Goal: Task Accomplishment & Management: Complete application form

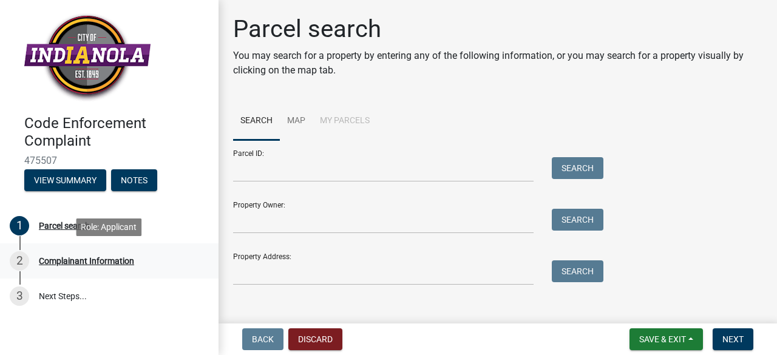
click at [127, 263] on div "Complainant Information" at bounding box center [86, 261] width 95 height 9
click at [109, 262] on div "Complainant Information" at bounding box center [86, 261] width 95 height 9
click at [66, 296] on link "3 Next Steps..." at bounding box center [109, 296] width 219 height 35
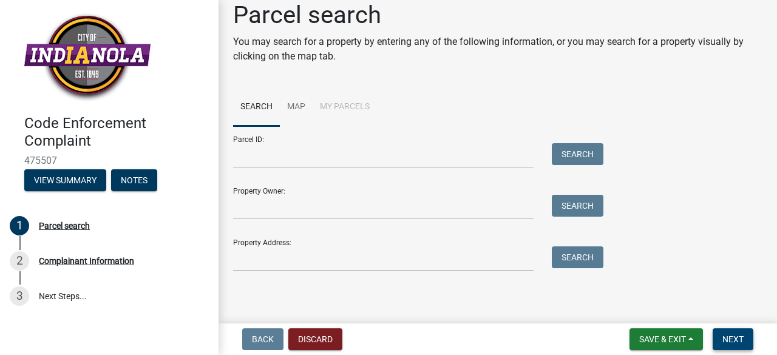
click at [723, 336] on span "Next" at bounding box center [733, 340] width 21 height 10
click at [294, 105] on link "Map" at bounding box center [296, 107] width 33 height 39
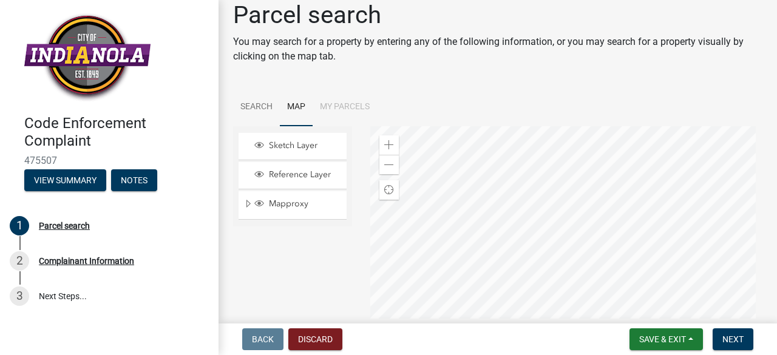
click at [447, 237] on div at bounding box center [566, 278] width 393 height 304
click at [298, 206] on span "Mapproxy" at bounding box center [304, 204] width 77 height 11
click at [307, 144] on span "Sketch Layer" at bounding box center [304, 145] width 77 height 11
click at [300, 199] on span "Mapproxy" at bounding box center [304, 204] width 77 height 11
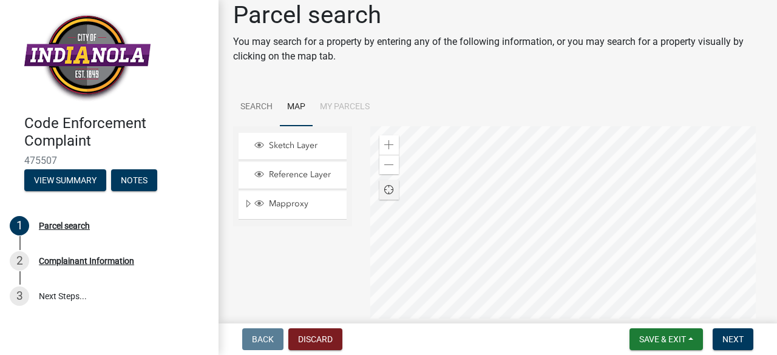
click at [391, 188] on div "Find my location" at bounding box center [389, 189] width 19 height 19
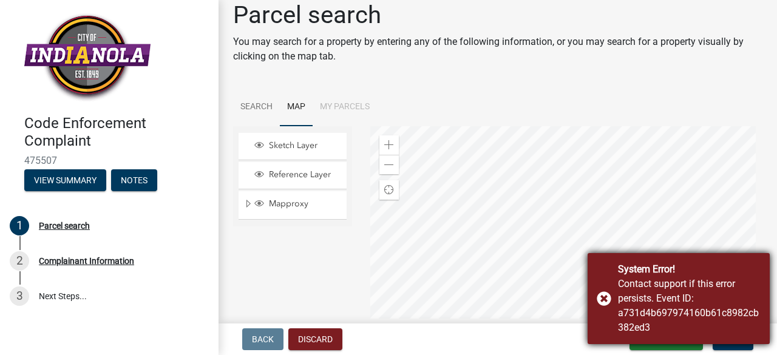
click at [610, 301] on div "System Error! Contact support if this error persists. Event ID: a731d4b69797416…" at bounding box center [679, 298] width 182 height 91
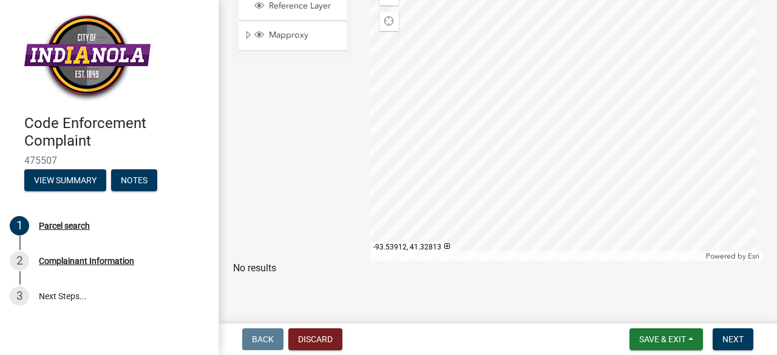
scroll to position [187, 0]
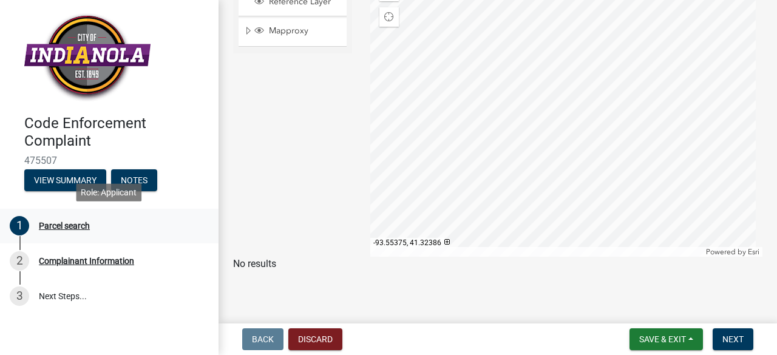
click at [67, 225] on div "Parcel search" at bounding box center [64, 226] width 51 height 9
click at [52, 177] on button "View Summary" at bounding box center [65, 180] width 82 height 22
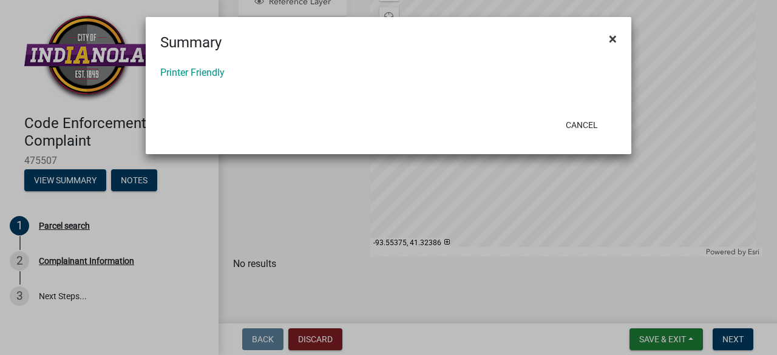
click at [616, 41] on span "×" at bounding box center [613, 38] width 8 height 17
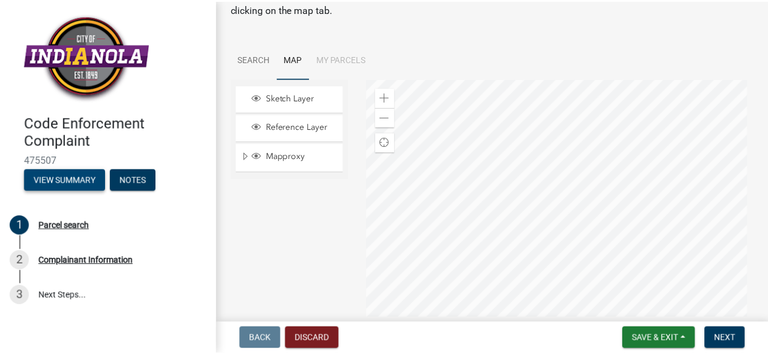
scroll to position [0, 0]
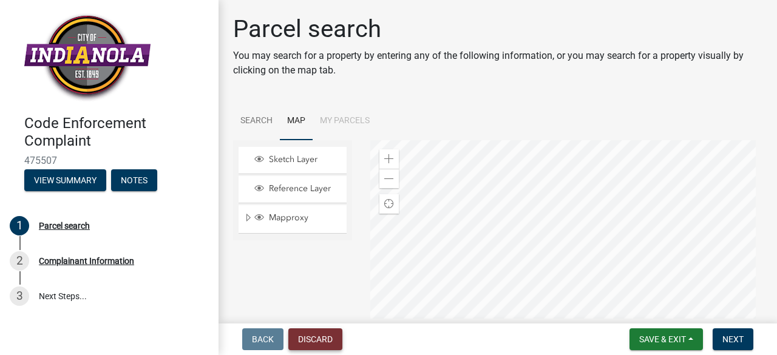
click at [309, 342] on button "Discard" at bounding box center [315, 340] width 54 height 22
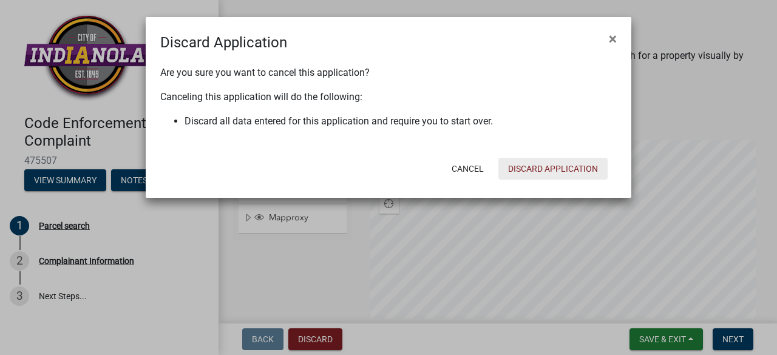
click at [519, 171] on button "Discard Application" at bounding box center [553, 169] width 109 height 22
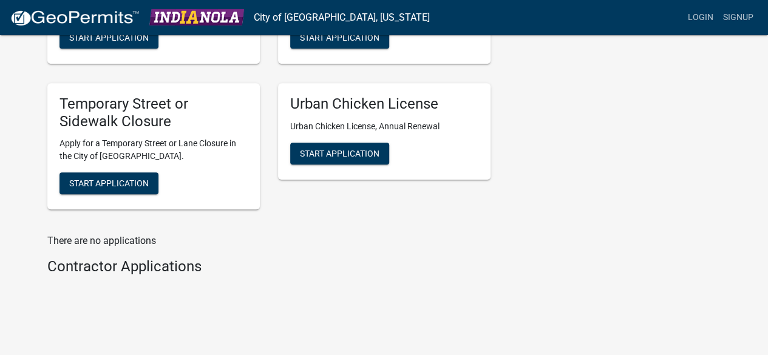
scroll to position [646, 0]
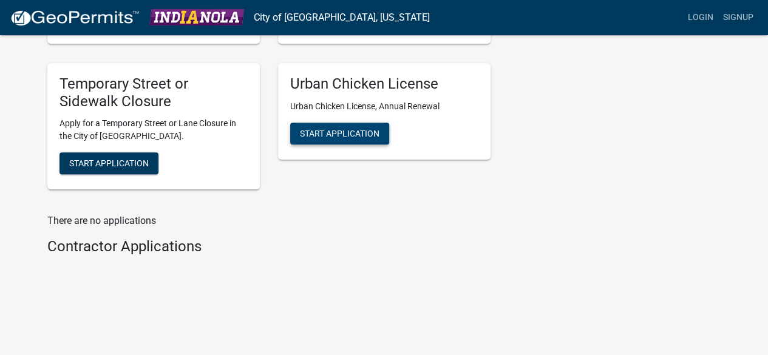
click at [356, 132] on span "Start Application" at bounding box center [340, 133] width 80 height 10
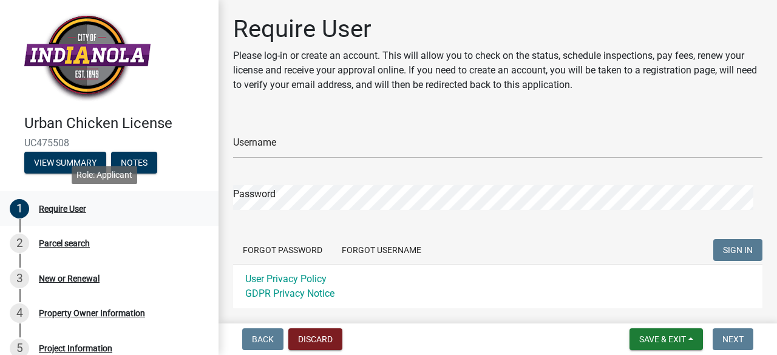
click at [75, 210] on div "Require User" at bounding box center [62, 209] width 47 height 9
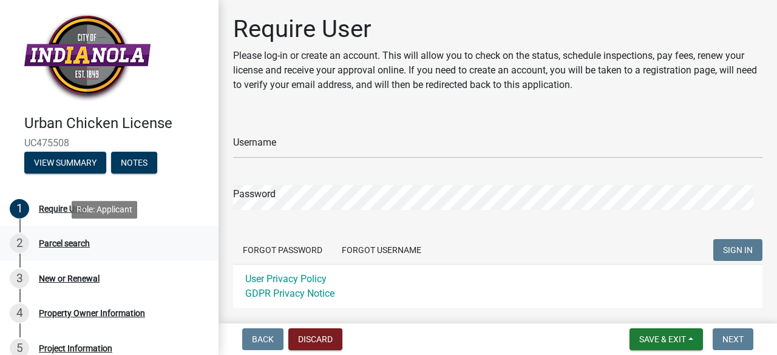
click at [85, 245] on div "Parcel search" at bounding box center [64, 243] width 51 height 9
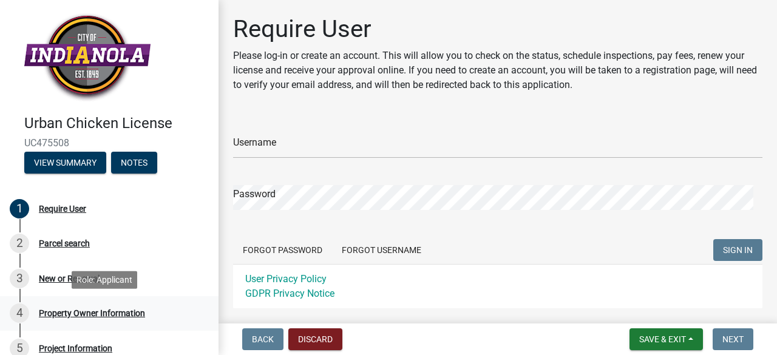
click at [116, 312] on div "Property Owner Information" at bounding box center [92, 313] width 106 height 9
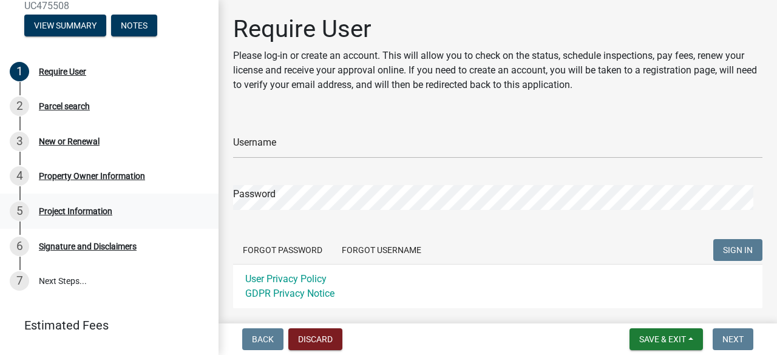
scroll to position [166, 0]
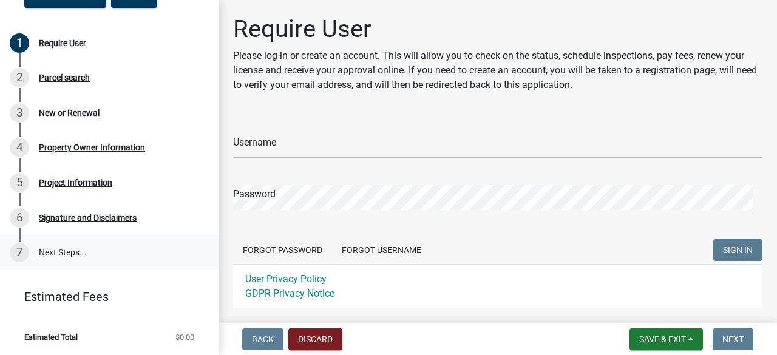
click at [47, 253] on link "7 Next Steps..." at bounding box center [109, 252] width 219 height 35
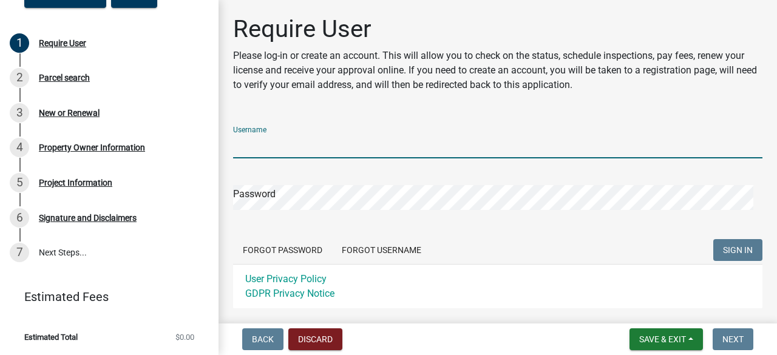
click at [271, 145] on input "Username" at bounding box center [498, 146] width 530 height 25
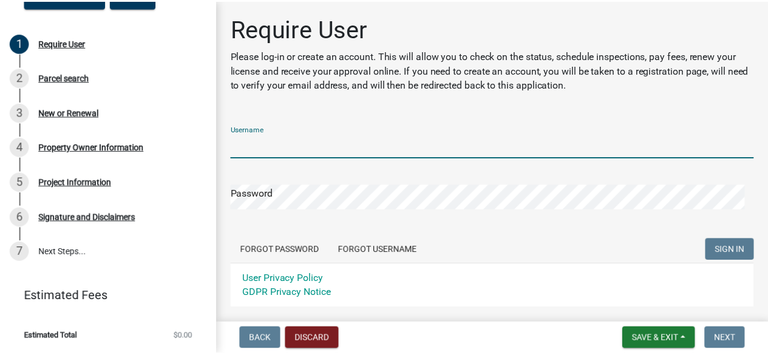
scroll to position [72, 0]
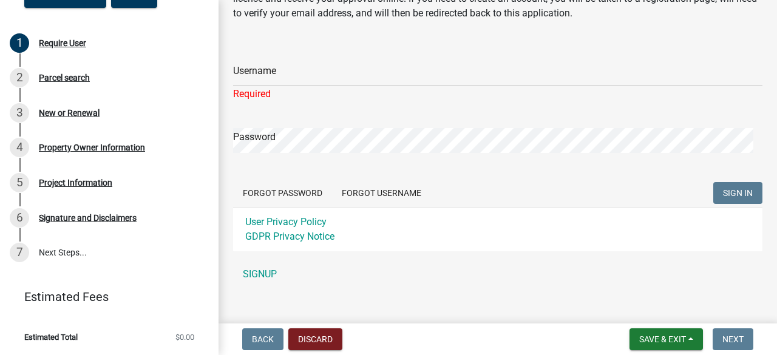
click at [265, 256] on div "Username Required Password Forgot Password Forgot Username SIGN IN User Privacy…" at bounding box center [498, 166] width 530 height 242
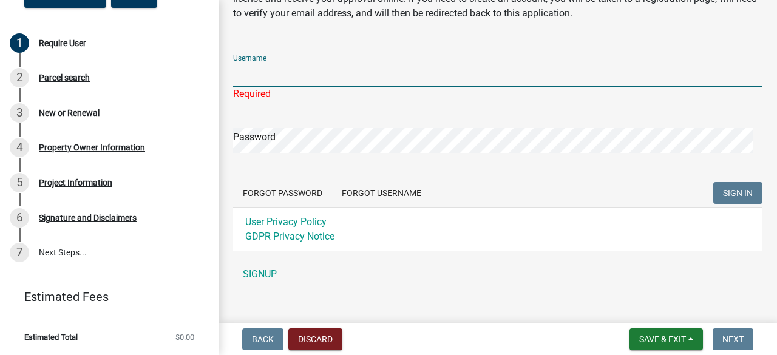
click at [251, 73] on input "Username" at bounding box center [498, 74] width 530 height 25
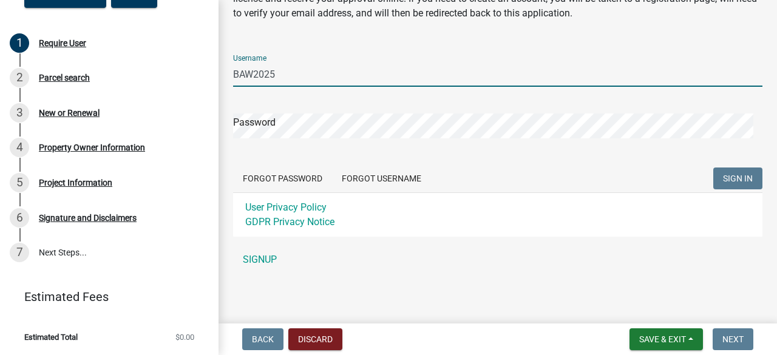
type input "BAW2025"
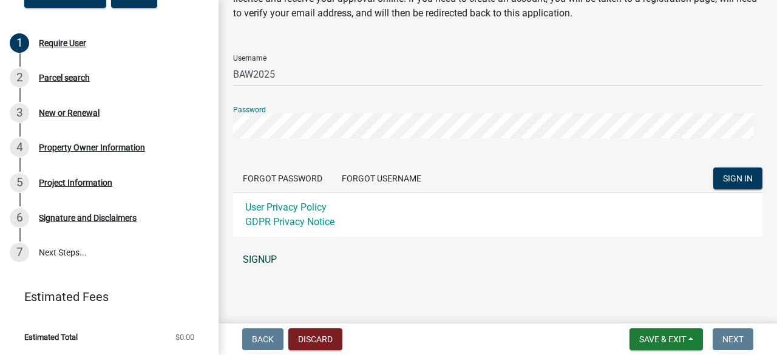
click at [268, 256] on link "SIGNUP" at bounding box center [498, 260] width 530 height 24
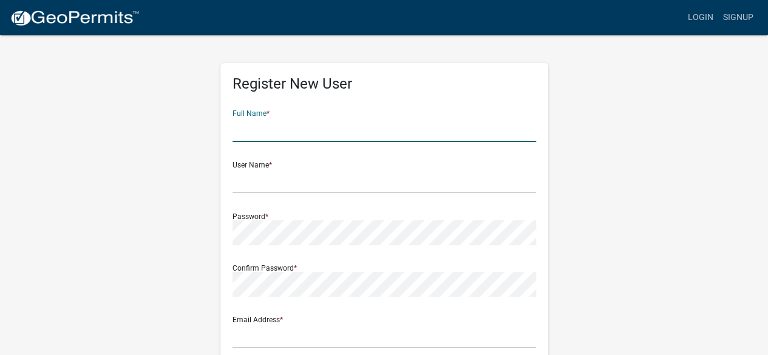
click at [253, 137] on input "text" at bounding box center [385, 129] width 304 height 25
type input "BrandiAnn"
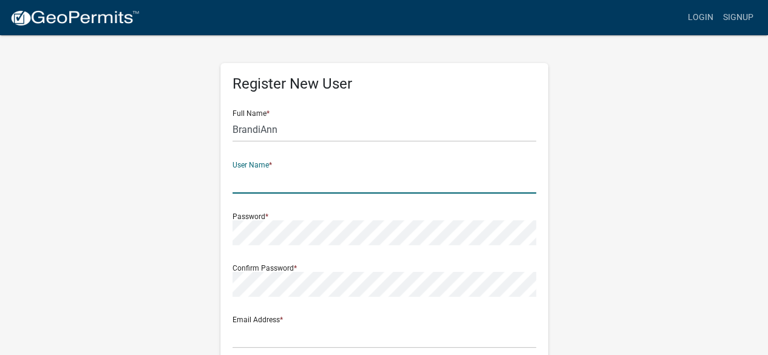
click at [254, 180] on input "text" at bounding box center [385, 181] width 304 height 25
type input "W"
type input "BAW2025"
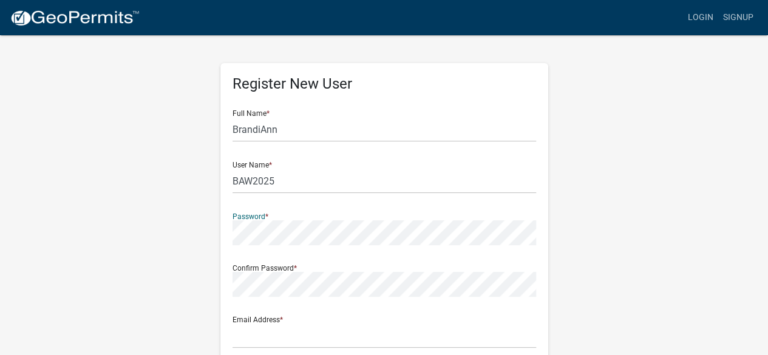
click at [206, 247] on div "Register New User Full Name * BrandiAnn User Name * BAW2025 Password * Confirm …" at bounding box center [384, 359] width 692 height 650
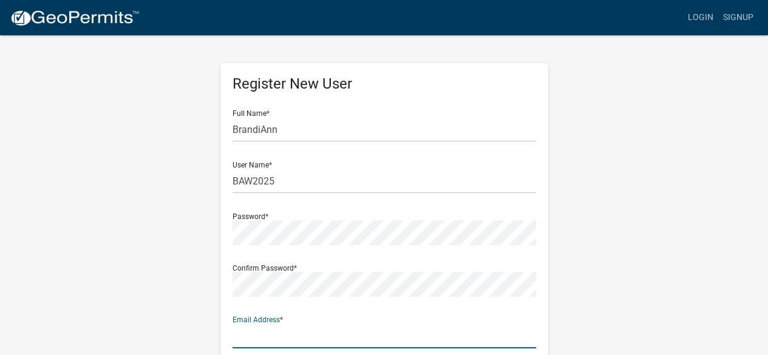
click at [250, 333] on input "text" at bounding box center [385, 336] width 304 height 25
type input "[EMAIL_ADDRESS][DOMAIN_NAME]"
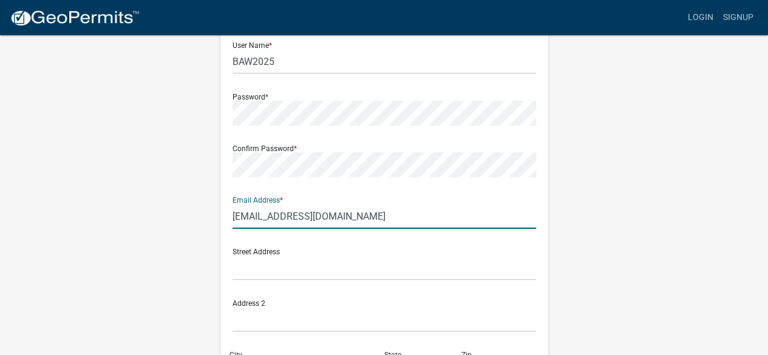
scroll to position [121, 0]
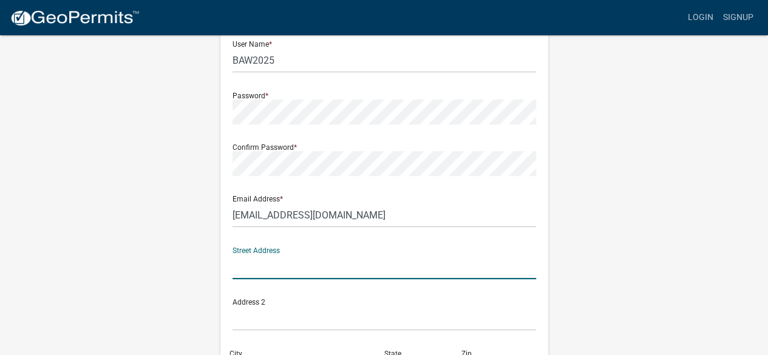
click at [263, 268] on input "text" at bounding box center [385, 266] width 304 height 25
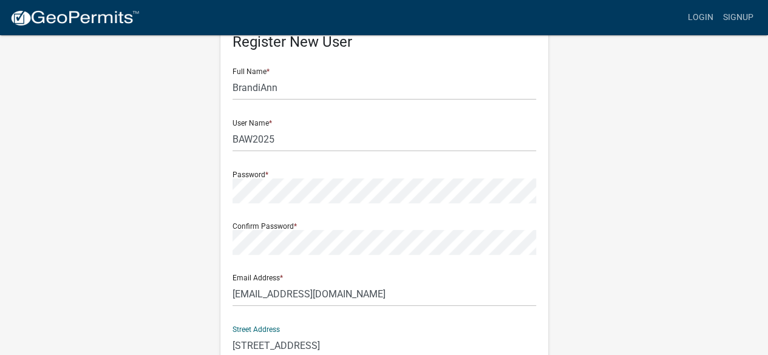
scroll to position [0, 0]
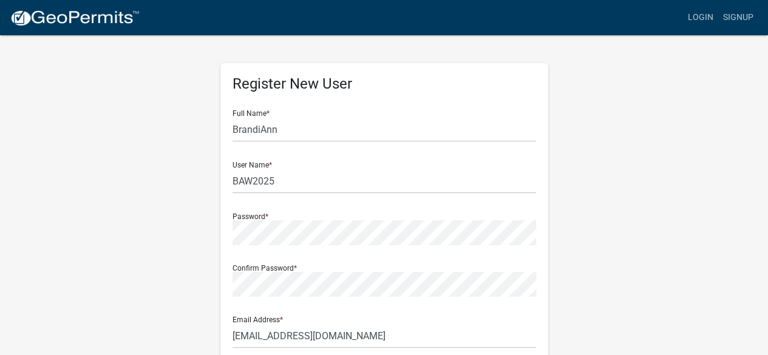
type input "[STREET_ADDRESS]"
click at [294, 135] on input "BrandiAnn" at bounding box center [385, 129] width 304 height 25
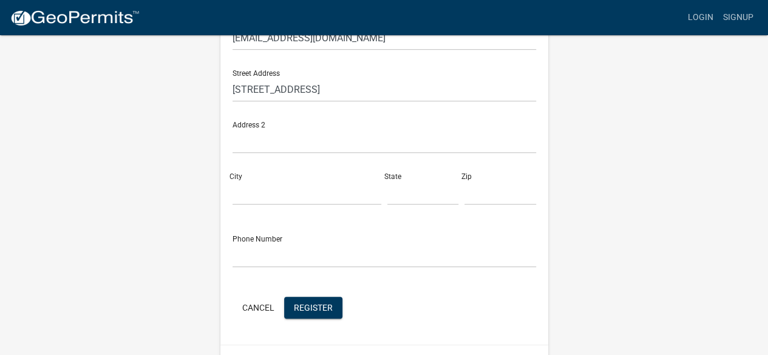
scroll to position [299, 0]
type input "[PERSON_NAME]"
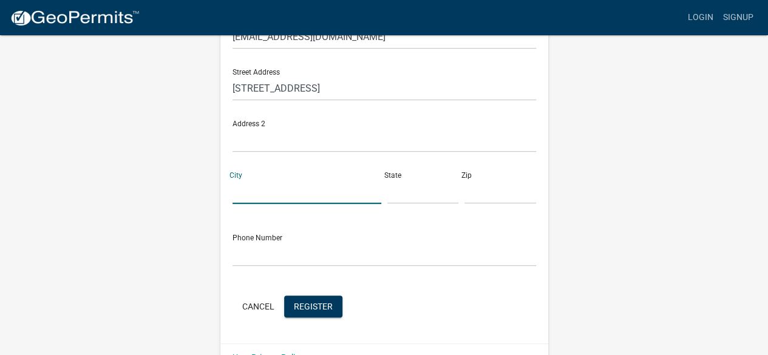
click at [250, 197] on input "City" at bounding box center [307, 191] width 149 height 25
type input "Indianola"
click at [395, 201] on input "text" at bounding box center [423, 191] width 72 height 25
type input "ia"
click at [483, 195] on input "text" at bounding box center [501, 191] width 72 height 25
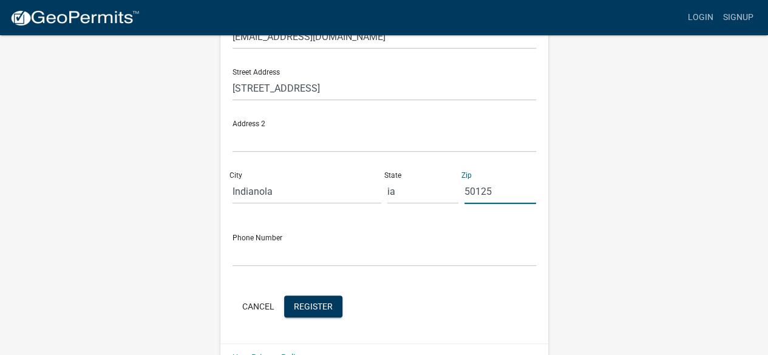
type input "50125"
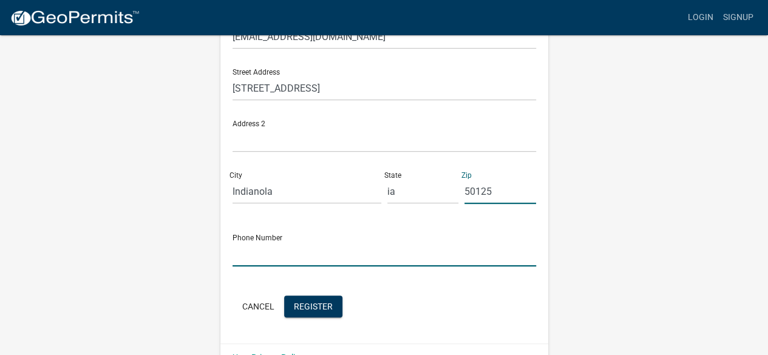
click at [275, 259] on input "text" at bounding box center [385, 254] width 304 height 25
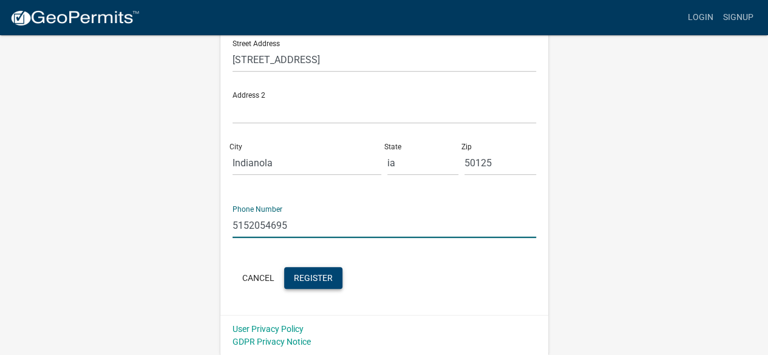
type input "5152054695"
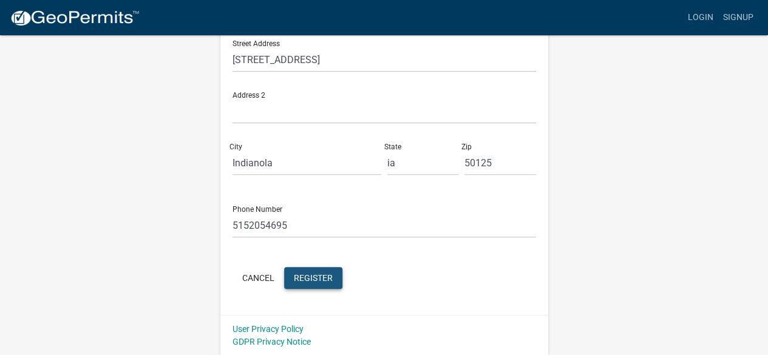
click at [306, 279] on span "Register" at bounding box center [313, 278] width 39 height 10
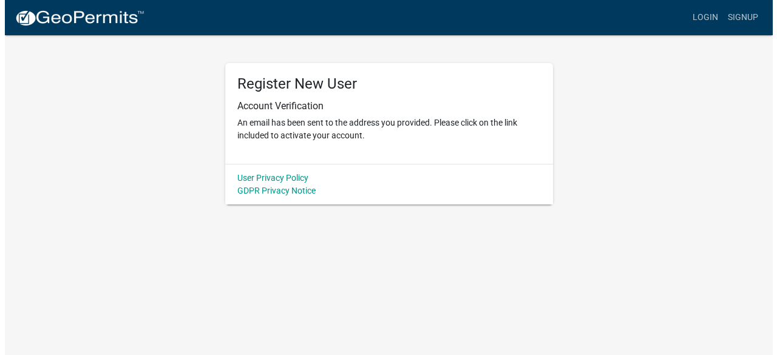
scroll to position [0, 0]
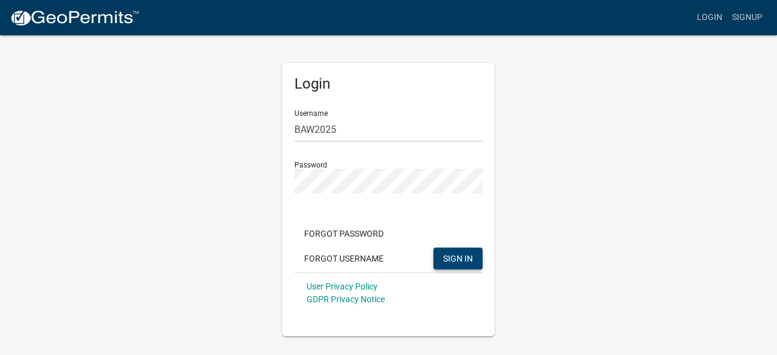
click at [443, 255] on button "SIGN IN" at bounding box center [458, 259] width 49 height 22
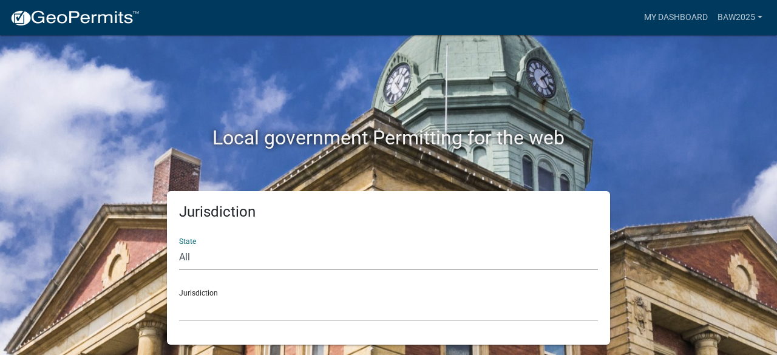
click at [222, 266] on select "All Colorado Georgia Indiana Iowa Kansas Minnesota Ohio South Carolina Wisconsin" at bounding box center [388, 257] width 419 height 25
select select "[US_STATE]"
click at [179, 245] on select "All Colorado Georgia Indiana Iowa Kansas Minnesota Ohio South Carolina Wisconsin" at bounding box center [388, 257] width 419 height 25
click at [228, 304] on select "Boone County, Iowa Butler County, Iowa Cerro Gordo County, Iowa City of Harlan,…" at bounding box center [388, 309] width 419 height 25
